Goal: Find specific fact: Find specific fact

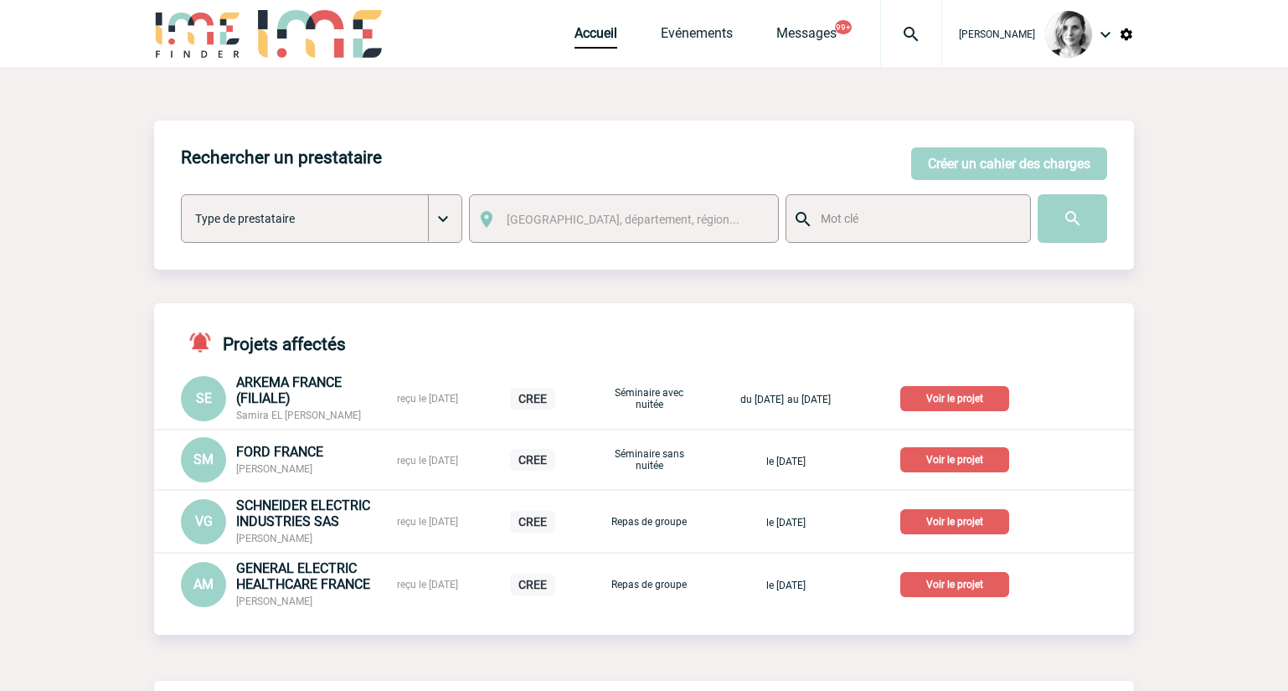
click at [938, 39] on img at bounding box center [911, 34] width 60 height 20
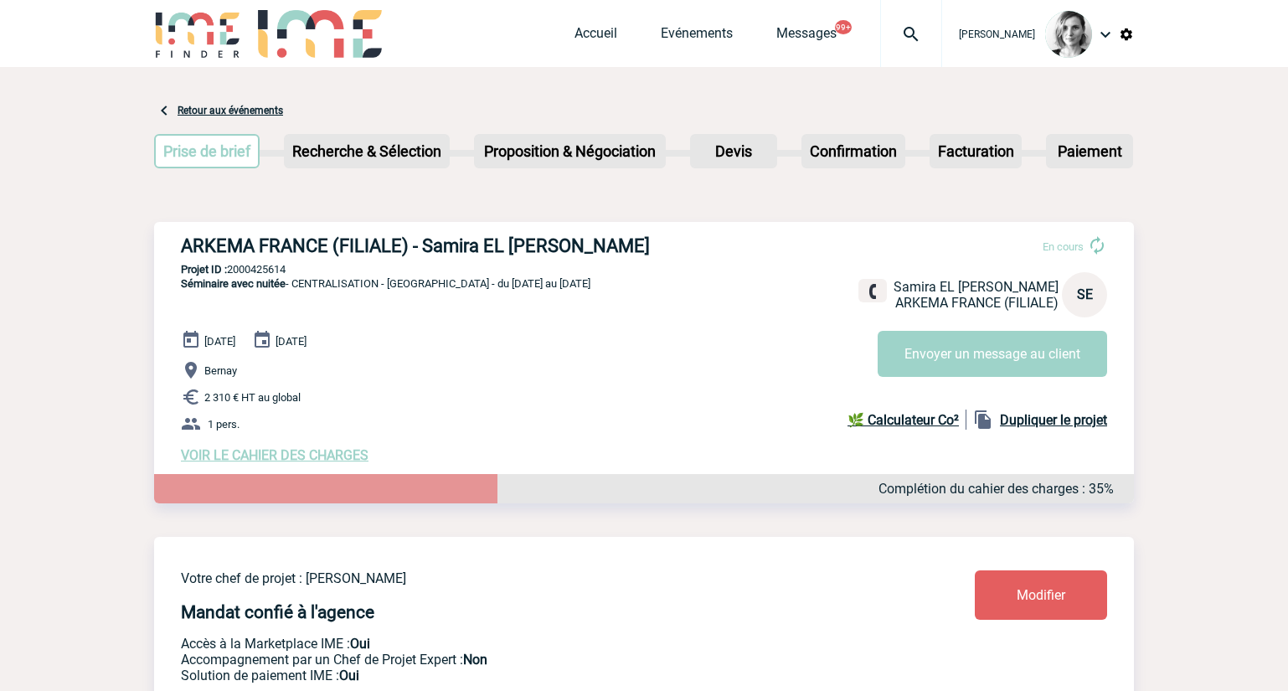
click at [251, 268] on p "Projet ID : 2000425614" at bounding box center [644, 269] width 980 height 13
copy p "2000425614"
